Goal: Find specific page/section

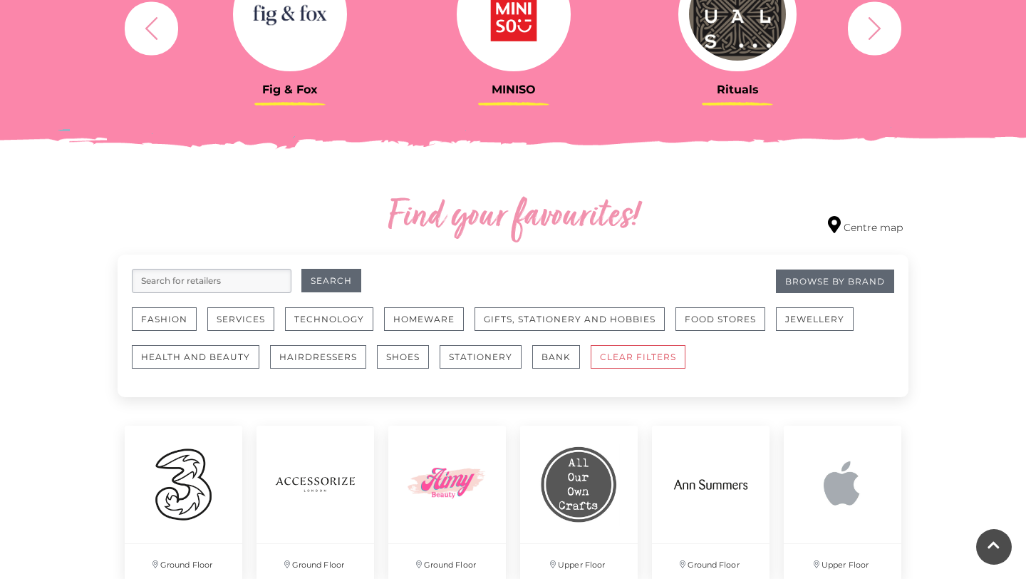
scroll to position [654, 0]
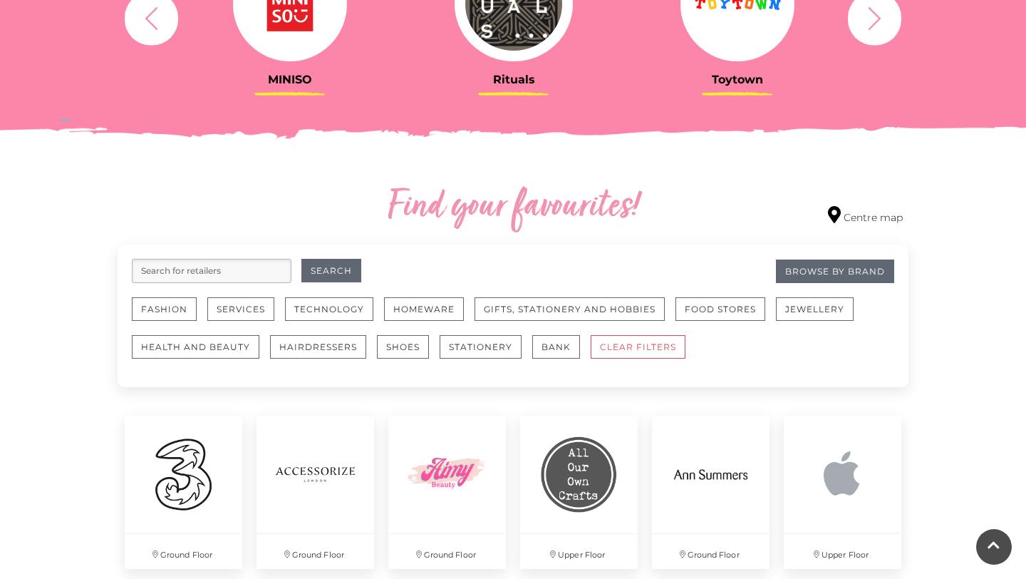
click at [223, 265] on input "search" at bounding box center [212, 271] width 160 height 24
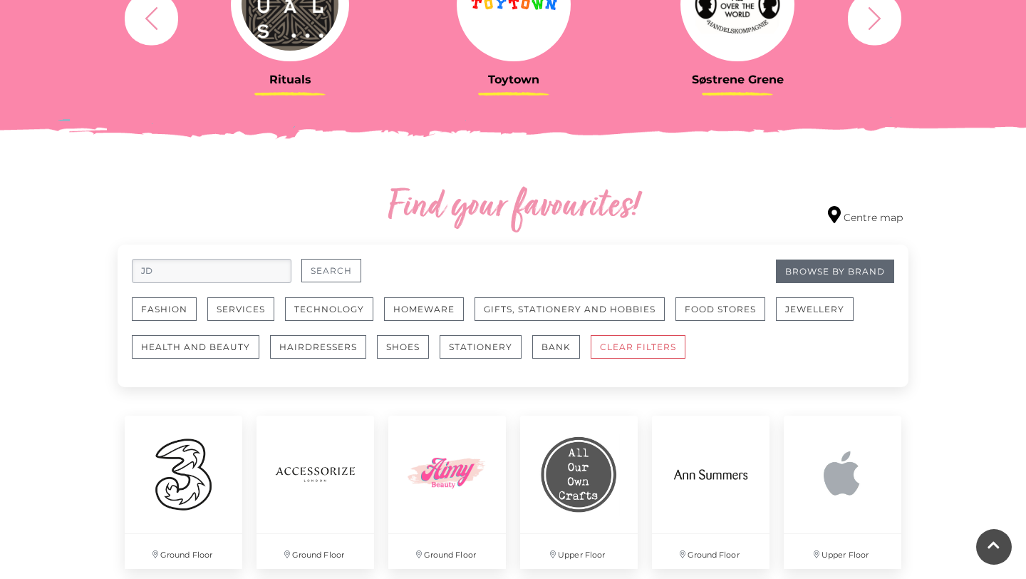
type input "JD"
click at [325, 265] on button "Search" at bounding box center [331, 271] width 60 height 24
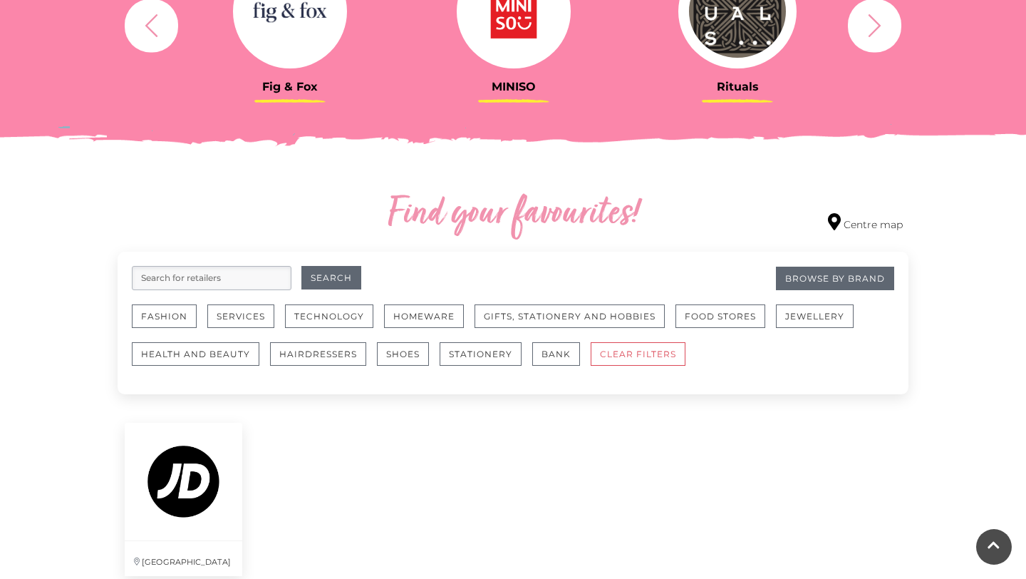
scroll to position [879, 0]
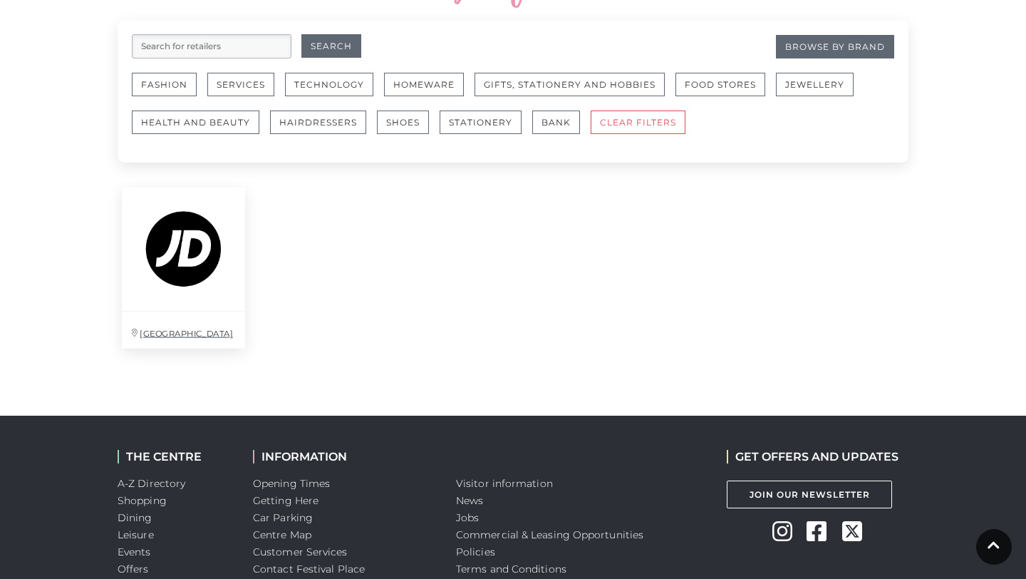
click at [189, 299] on img at bounding box center [183, 248] width 123 height 123
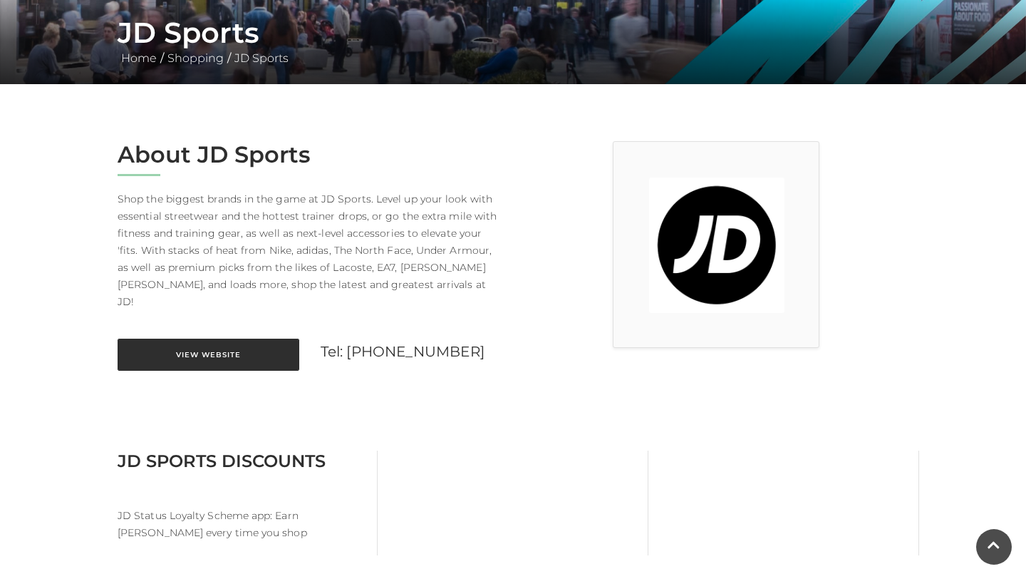
scroll to position [260, 0]
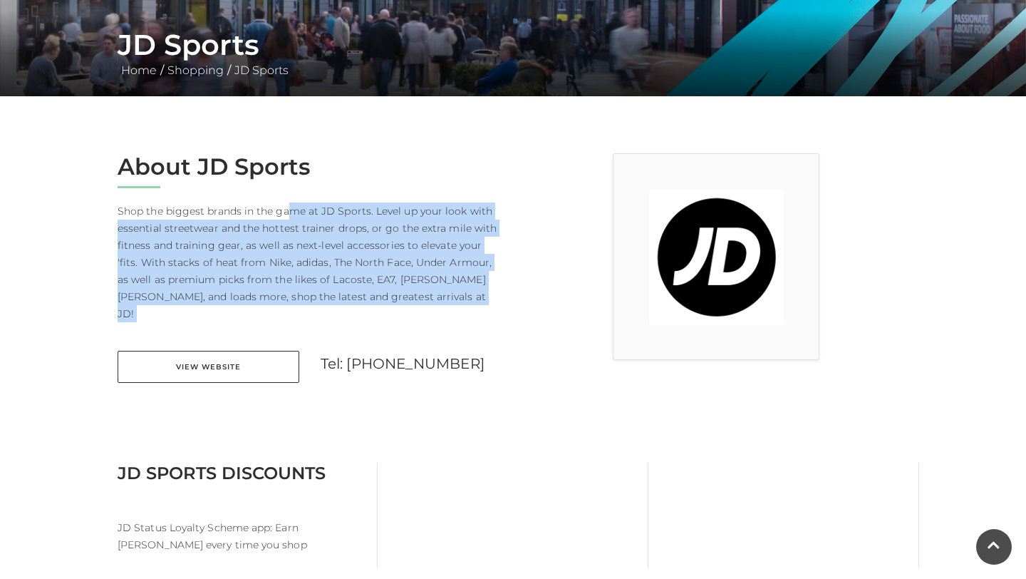
drag, startPoint x: 289, startPoint y: 212, endPoint x: 295, endPoint y: 311, distance: 99.9
click at [295, 311] on div "About JD Sports Shop the biggest brands in the game at JD Sports. Level up your…" at bounding box center [310, 276] width 406 height 247
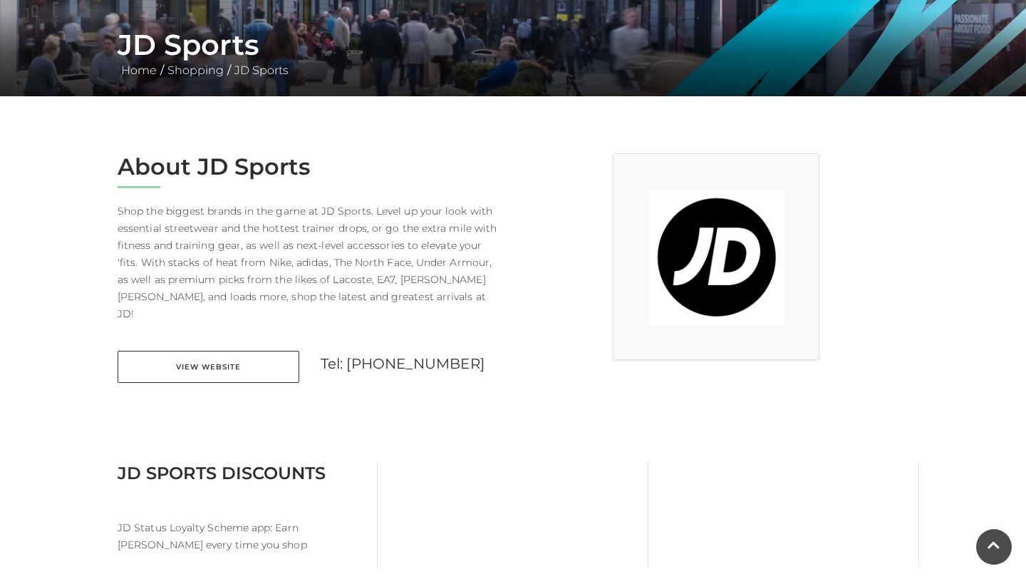
click at [336, 309] on div "About JD Sports Shop the biggest brands in the game at JD Sports. Level up your…" at bounding box center [310, 276] width 406 height 247
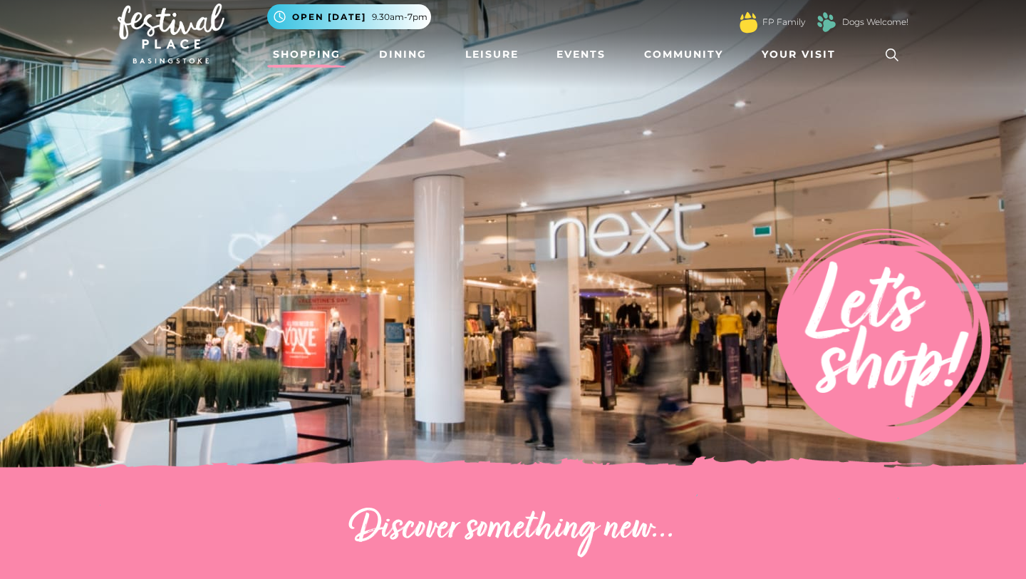
scroll to position [14, 0]
